Goal: Task Accomplishment & Management: Use online tool/utility

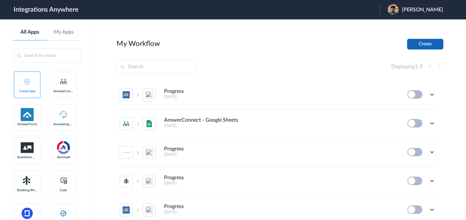
click at [423, 43] on button "Create" at bounding box center [425, 44] width 36 height 11
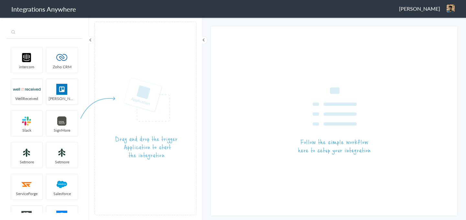
click at [51, 32] on input "text" at bounding box center [44, 33] width 76 height 12
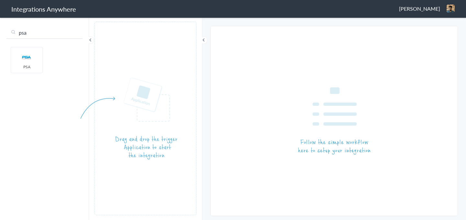
type input "psa"
drag, startPoint x: 29, startPoint y: 63, endPoint x: 178, endPoint y: 127, distance: 161.7
drag, startPoint x: 44, startPoint y: 33, endPoint x: 7, endPoint y: 33, distance: 36.9
click at [7, 33] on input "psa" at bounding box center [44, 33] width 76 height 12
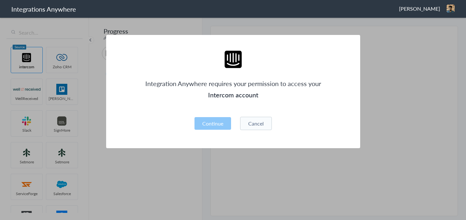
click at [268, 120] on button "Cancel" at bounding box center [256, 123] width 32 height 13
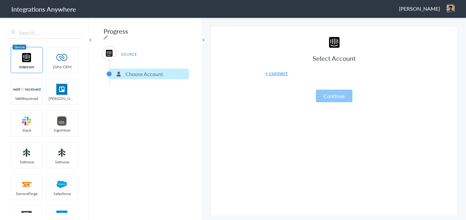
click at [61, 61] on img at bounding box center [62, 57] width 28 height 11
click at [19, 61] on img at bounding box center [27, 57] width 28 height 11
click at [85, 39] on div "intercom Zoho CRM WellReceived Trello Slack SignMore Setmore Setmore ServiceFor…" at bounding box center [44, 118] width 89 height 203
click at [108, 35] on icon at bounding box center [106, 37] width 5 height 5
type input "Progress"
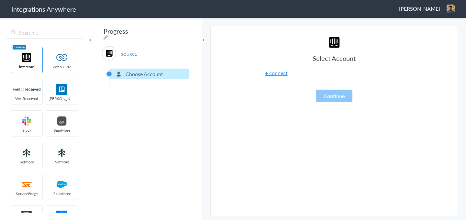
click at [202, 40] on span at bounding box center [204, 40] width 8 height 8
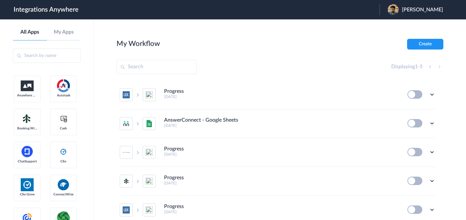
scroll to position [395, 0]
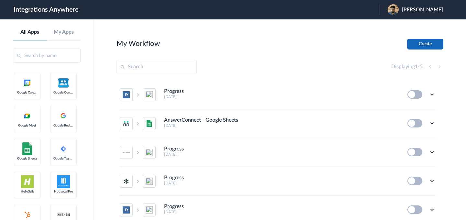
click at [420, 44] on button "Create" at bounding box center [425, 44] width 36 height 11
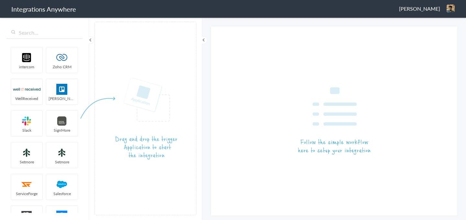
scroll to position [542, 0]
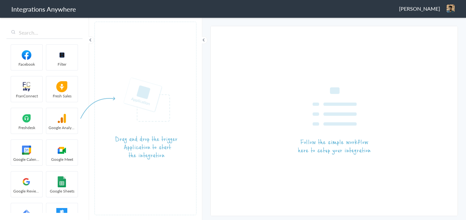
click at [66, 107] on ul "intercom Zoho CRM WellReceived Trello Slack SignMore Setmore Setmore ServiceFor…" at bounding box center [44, 128] width 76 height 169
drag, startPoint x: 65, startPoint y: 90, endPoint x: 141, endPoint y: 90, distance: 76.1
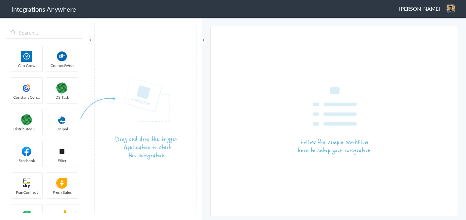
scroll to position [481, 0]
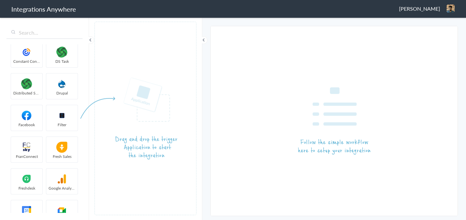
click at [61, 160] on li "Fresh Sales" at bounding box center [62, 150] width 32 height 26
drag, startPoint x: 59, startPoint y: 113, endPoint x: 164, endPoint y: 112, distance: 105.6
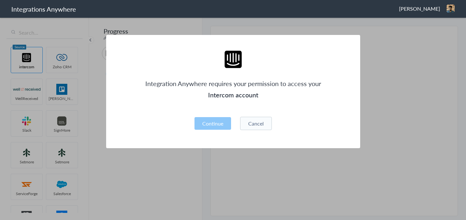
click at [265, 120] on button "Cancel" at bounding box center [256, 123] width 32 height 13
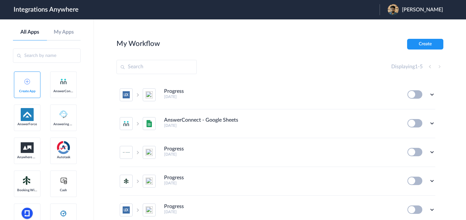
scroll to position [29, 0]
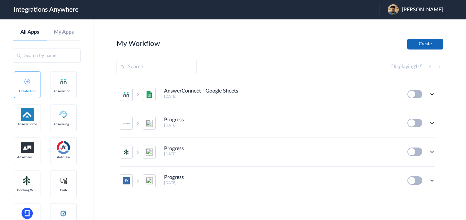
click at [428, 41] on button "Create" at bounding box center [425, 44] width 36 height 11
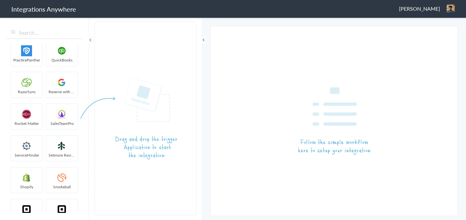
scroll to position [1185, 0]
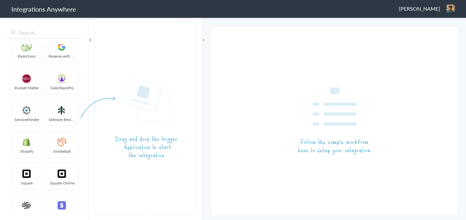
click at [144, 107] on img at bounding box center [128, 118] width 97 height 83
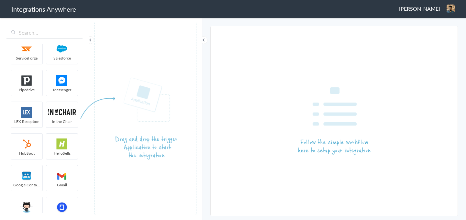
scroll to position [0, 0]
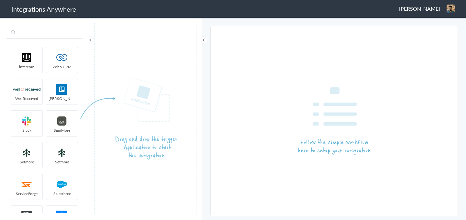
click at [45, 33] on input "text" at bounding box center [44, 33] width 76 height 12
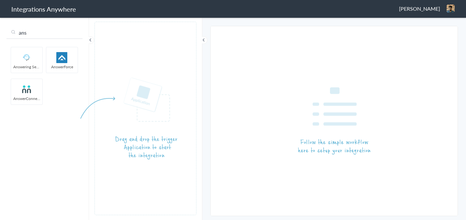
type input "ans"
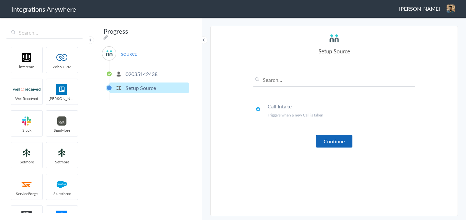
click at [340, 143] on button "Continue" at bounding box center [334, 141] width 37 height 13
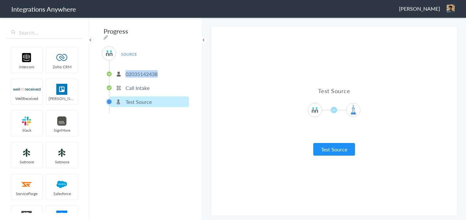
drag, startPoint x: 168, startPoint y: 75, endPoint x: 123, endPoint y: 74, distance: 45.7
click at [123, 74] on li "02035142438" at bounding box center [149, 74] width 80 height 11
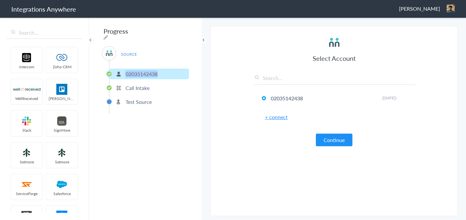
copy p "02035142438"
click at [340, 137] on button "Continue" at bounding box center [334, 140] width 37 height 13
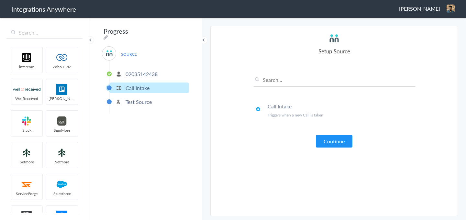
click at [149, 99] on p "Test Source" at bounding box center [139, 101] width 26 height 7
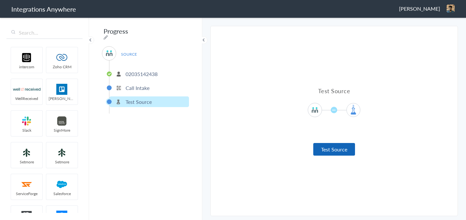
click at [336, 145] on button "Test Source" at bounding box center [334, 149] width 42 height 13
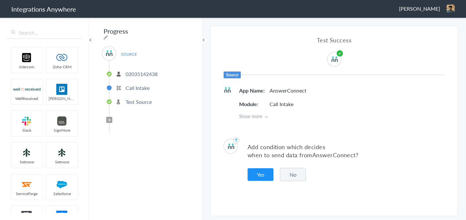
click at [289, 175] on button "No" at bounding box center [293, 174] width 26 height 13
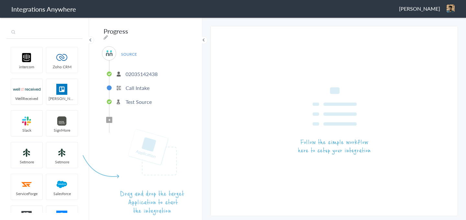
click at [49, 36] on input "text" at bounding box center [44, 33] width 76 height 12
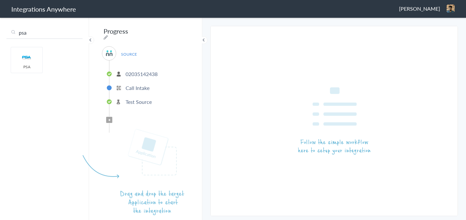
type input "psa"
drag, startPoint x: 27, startPoint y: 62, endPoint x: 172, endPoint y: 219, distance: 213.8
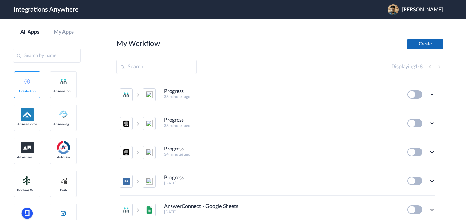
click at [427, 45] on button "Create" at bounding box center [425, 44] width 36 height 11
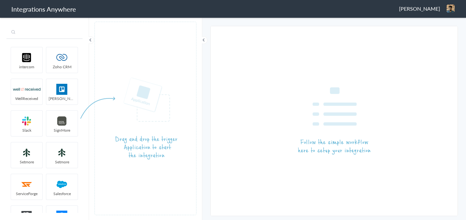
click at [58, 33] on input "text" at bounding box center [44, 33] width 76 height 12
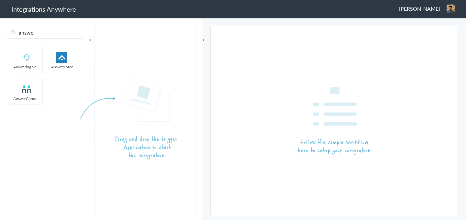
type input "answe"
click at [31, 89] on img at bounding box center [27, 89] width 28 height 11
drag, startPoint x: 31, startPoint y: 89, endPoint x: 197, endPoint y: 89, distance: 165.5
click at [197, 50] on body "Integrations Anywhere Vignesh Vijay Logout Dashboard answe intercom Zoho CRM We…" at bounding box center [233, 25] width 466 height 50
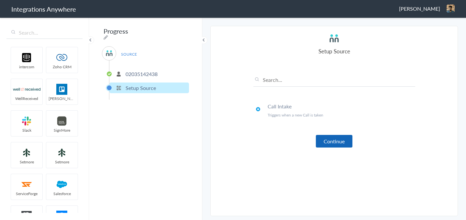
click at [317, 142] on button "Continue" at bounding box center [334, 141] width 37 height 13
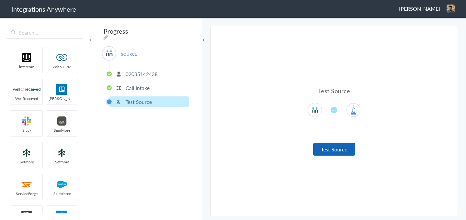
click at [322, 147] on button "Test Source" at bounding box center [334, 149] width 42 height 13
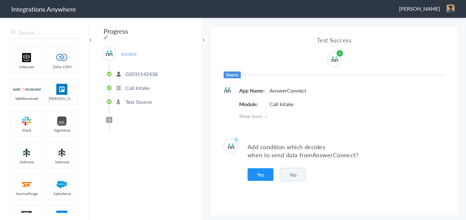
click at [284, 174] on button "No" at bounding box center [293, 174] width 26 height 13
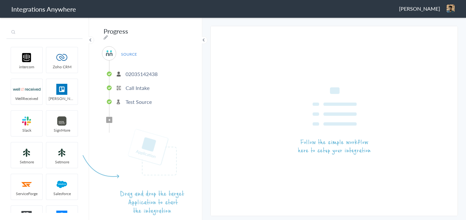
click at [40, 30] on input "text" at bounding box center [44, 33] width 76 height 12
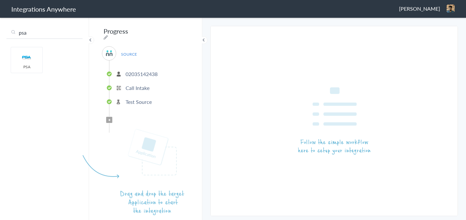
type input "psa"
click at [109, 119] on article at bounding box center [146, 119] width 102 height 194
drag, startPoint x: 25, startPoint y: 64, endPoint x: 303, endPoint y: 7, distance: 283.8
